Goal: Navigation & Orientation: Find specific page/section

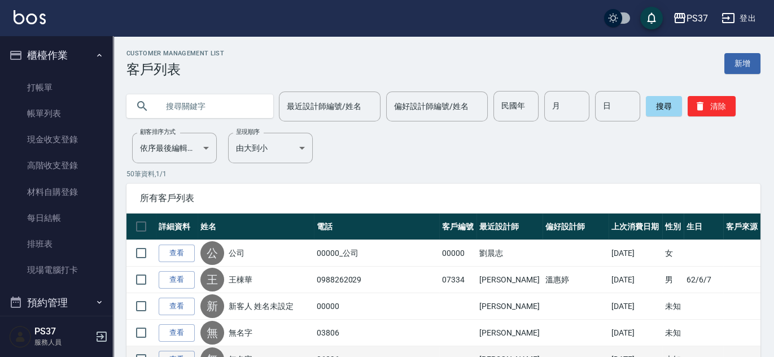
scroll to position [406, 0]
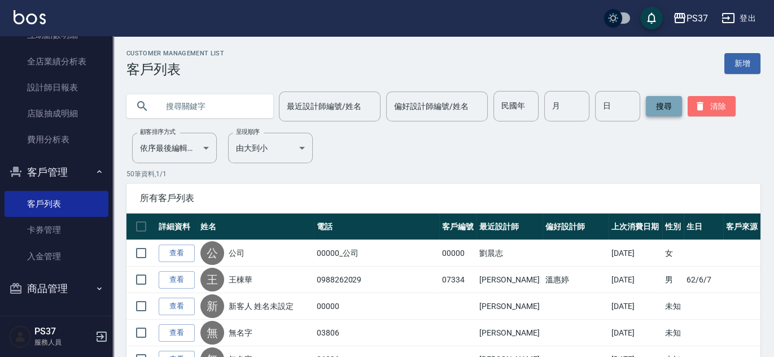
drag, startPoint x: 712, startPoint y: 106, endPoint x: 677, endPoint y: 109, distance: 35.1
click at [712, 106] on button "清除" at bounding box center [711, 106] width 48 height 20
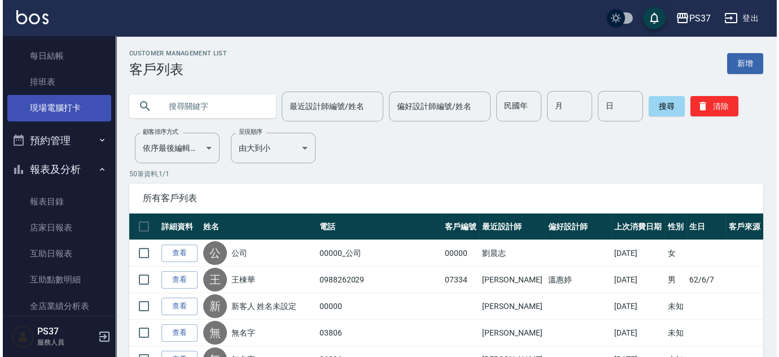
scroll to position [99, 0]
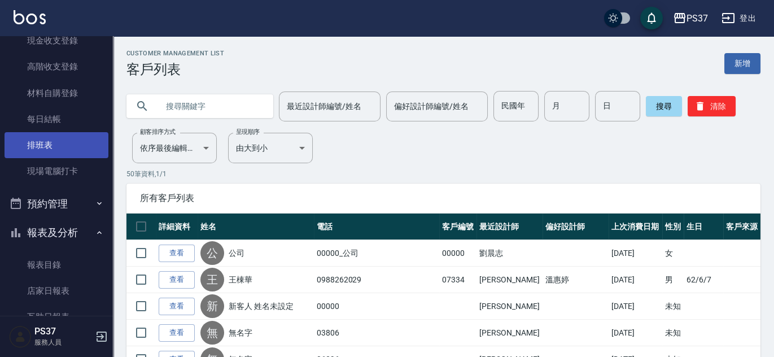
click at [50, 150] on link "排班表" at bounding box center [57, 145] width 104 height 26
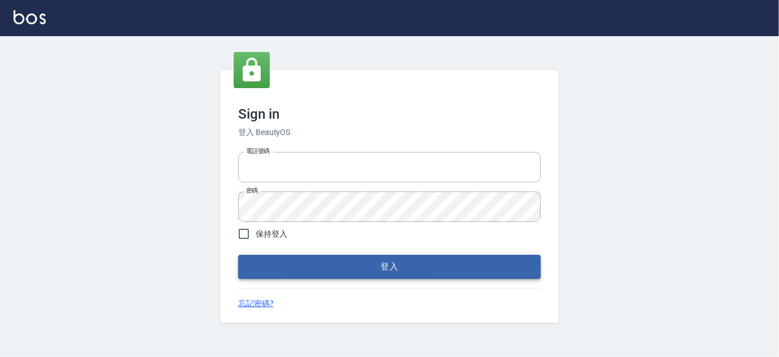
type input "037692666"
click at [343, 260] on button "登入" at bounding box center [389, 266] width 302 height 24
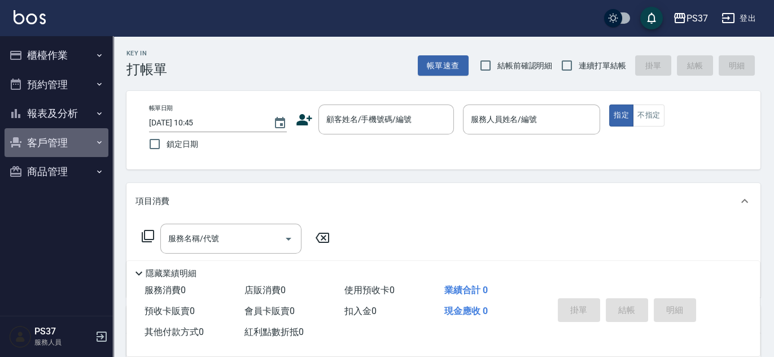
click at [56, 146] on button "客戶管理" at bounding box center [57, 142] width 104 height 29
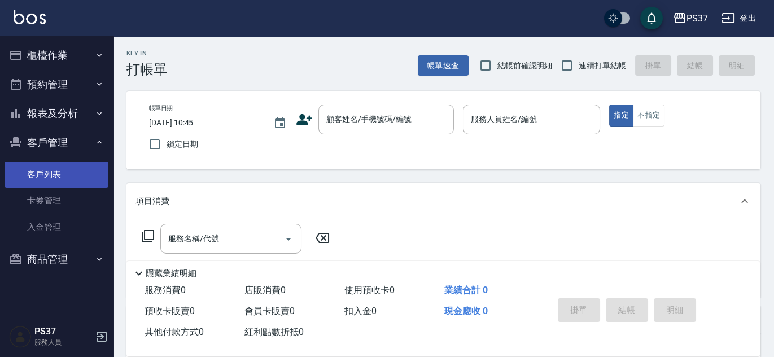
click at [41, 168] on link "客戶列表" at bounding box center [57, 174] width 104 height 26
